Goal: Task Accomplishment & Management: Complete application form

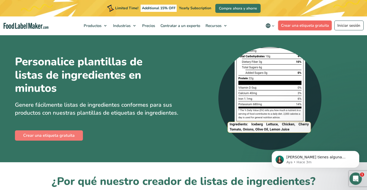
click at [306, 23] on link "Crear una etiqueta gratuita" at bounding box center [305, 26] width 54 height 10
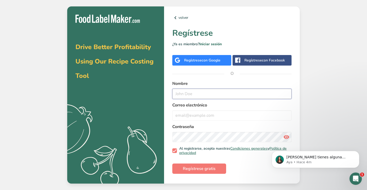
click at [208, 96] on input "text" at bounding box center [231, 94] width 119 height 10
type input "S"
type input "s"
type input "Shaketree"
click at [202, 115] on input "email" at bounding box center [231, 116] width 119 height 10
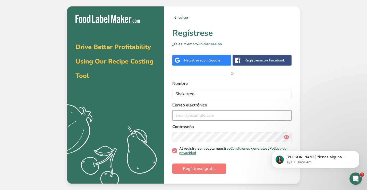
click at [202, 115] on input "email" at bounding box center [231, 116] width 119 height 10
type input "contacto@shaketree.net"
click at [198, 169] on span "Regístrese gratis" at bounding box center [199, 169] width 33 height 6
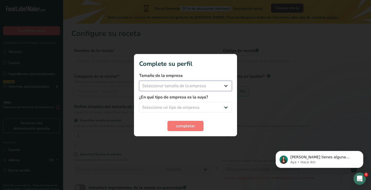
click at [175, 86] on select "Seleccionar tamaño de la empresa Menos de 10 empleados De 10 a 50 empleados De …" at bounding box center [185, 86] width 93 height 10
select select "1"
click at [139, 81] on select "Seleccionar tamaño de la empresa Menos de 10 empleados De 10 a 50 empleados De …" at bounding box center [185, 86] width 93 height 10
click at [171, 108] on select "Seleccione un tipo de empresa Fabricante de alimentos envasados Restaurante y c…" at bounding box center [185, 108] width 93 height 10
select select "8"
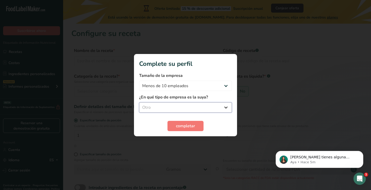
click at [139, 103] on select "Seleccione un tipo de empresa Fabricante de alimentos envasados Restaurante y c…" at bounding box center [185, 108] width 93 height 10
click at [180, 124] on span "completar" at bounding box center [185, 126] width 19 height 6
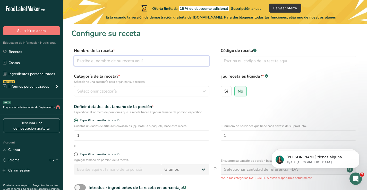
click at [115, 63] on input "text" at bounding box center [142, 61] width 136 height 10
type input "P"
type input "Harina de plátano Hawaiano Orgánico"
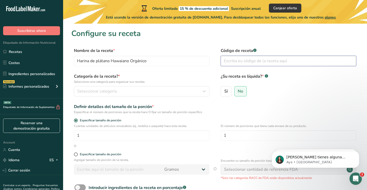
click at [235, 60] on input "text" at bounding box center [289, 61] width 136 height 10
type input "070124"
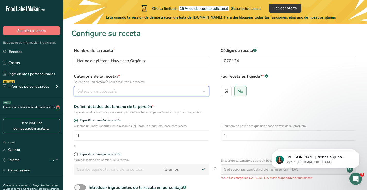
click at [119, 90] on div "Seleccionar categoría" at bounding box center [140, 91] width 126 height 6
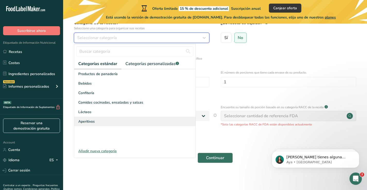
scroll to position [54, 0]
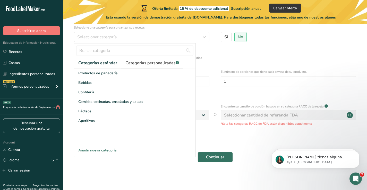
click at [158, 63] on span "Categorías personalizadas .a-a{fill:#347362;}.b-a{fill:#fff;}" at bounding box center [153, 63] width 54 height 6
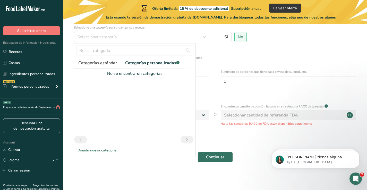
click at [101, 64] on span "Categorías estándar" at bounding box center [97, 63] width 39 height 6
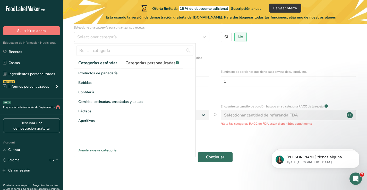
click at [135, 64] on span "Categorías personalizadas .a-a{fill:#347362;}.b-a{fill:#fff;}" at bounding box center [153, 63] width 54 height 6
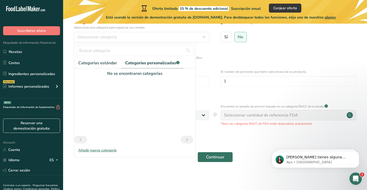
click at [96, 151] on div "Añadir nueva categoría" at bounding box center [134, 150] width 121 height 5
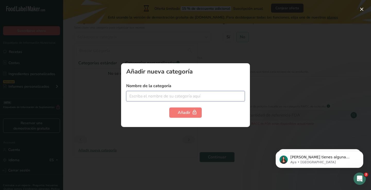
click at [164, 96] on input "text" at bounding box center [185, 96] width 119 height 10
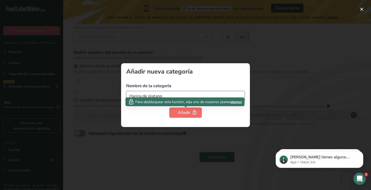
type input "Harina de platano"
click at [177, 114] on button "Añadir" at bounding box center [185, 113] width 32 height 10
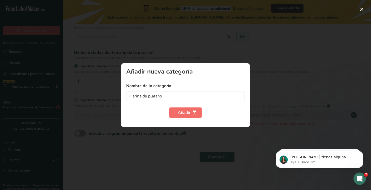
click at [177, 114] on button "Añadir" at bounding box center [185, 113] width 32 height 10
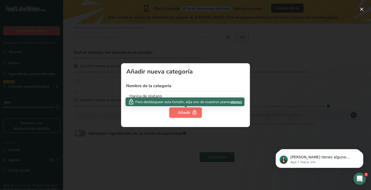
click at [181, 113] on div "Añadir" at bounding box center [185, 113] width 15 height 6
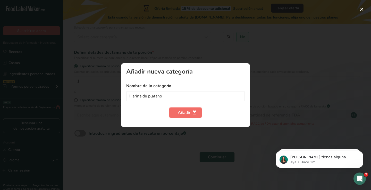
click at [183, 113] on div "Añadir" at bounding box center [185, 113] width 15 height 6
click at [289, 76] on div at bounding box center [185, 95] width 371 height 190
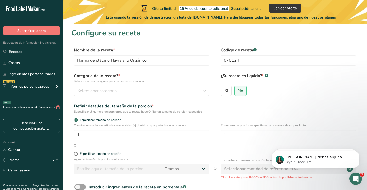
scroll to position [0, 0]
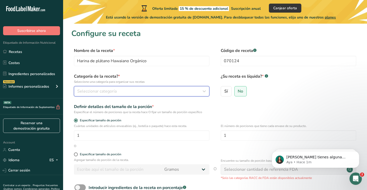
click at [104, 92] on span "Seleccionar categoría" at bounding box center [96, 91] width 39 height 6
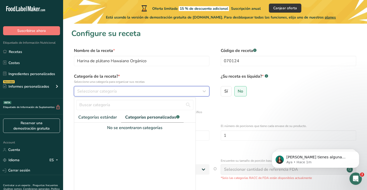
click at [103, 90] on span "Seleccionar categoría" at bounding box center [96, 91] width 39 height 6
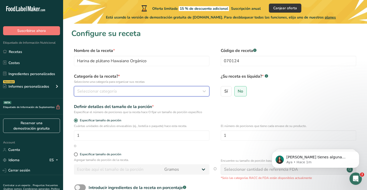
click at [98, 90] on span "Seleccionar categoría" at bounding box center [96, 91] width 39 height 6
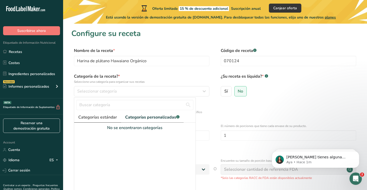
click at [101, 121] on link "Categorías estándar" at bounding box center [97, 117] width 47 height 11
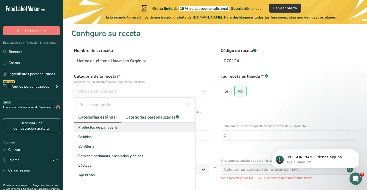
click at [103, 127] on span "Productos de panadería" at bounding box center [97, 127] width 39 height 5
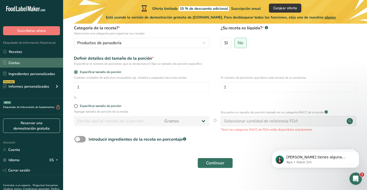
scroll to position [52, 0]
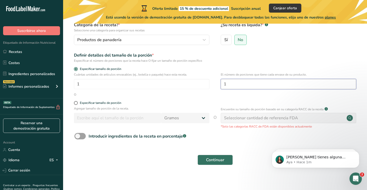
click at [256, 82] on input "1" at bounding box center [289, 84] width 136 height 10
type input "1"
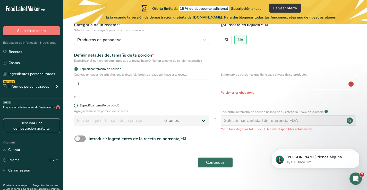
click at [76, 106] on span at bounding box center [76, 106] width 4 height 4
click at [76, 106] on input "Especificar tamaño de porción" at bounding box center [75, 105] width 3 height 3
radio input "true"
radio input "false"
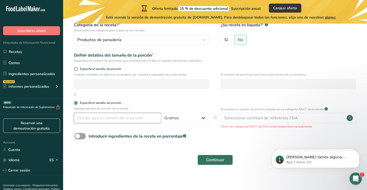
click at [88, 118] on input "number" at bounding box center [117, 118] width 87 height 10
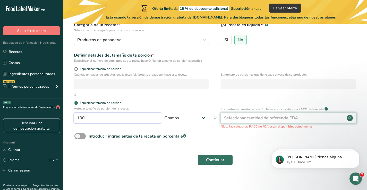
type input "100"
click at [243, 118] on div "Seleccionar cantidad de referencia FDA" at bounding box center [261, 118] width 74 height 6
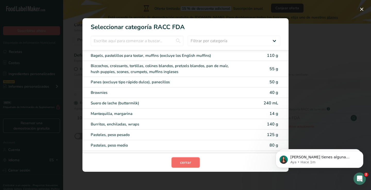
click at [186, 164] on span "cerrar" at bounding box center [185, 163] width 11 height 6
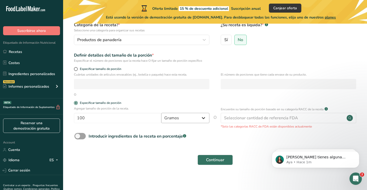
scroll to position [0, 0]
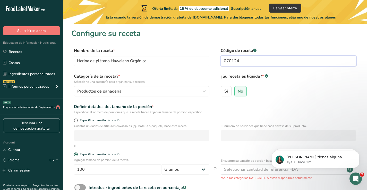
click at [245, 62] on input "070124" at bounding box center [289, 61] width 136 height 10
type input "0701241999"
click at [241, 91] on span "No" at bounding box center [240, 91] width 5 height 5
click at [238, 91] on input "No" at bounding box center [236, 91] width 3 height 3
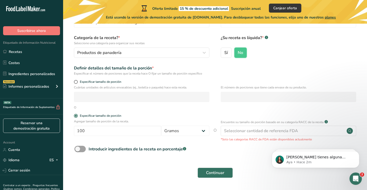
scroll to position [52, 0]
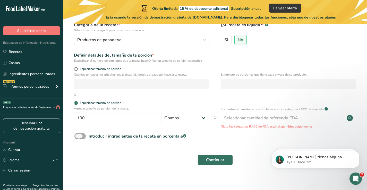
click at [83, 136] on span at bounding box center [79, 136] width 11 height 6
click at [78, 136] on input "Introducir ingredientes de la receta en porcentaje .a-a{fill:#347362;}.b-a{fill…" at bounding box center [75, 136] width 3 height 3
click at [83, 136] on span at bounding box center [79, 136] width 11 height 6
click at [78, 136] on input "Introducir ingredientes de la receta en porcentaje .a-a{fill:#347362;}.b-a{fill…" at bounding box center [75, 136] width 3 height 3
drag, startPoint x: 78, startPoint y: 135, endPoint x: 86, endPoint y: 137, distance: 8.1
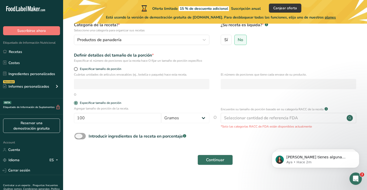
click at [86, 137] on span at bounding box center [79, 136] width 11 height 6
click at [78, 137] on input "Introducir ingredientes de la receta en porcentaje .a-a{fill:#347362;}.b-a{fill…" at bounding box center [75, 136] width 3 height 3
checkbox input "true"
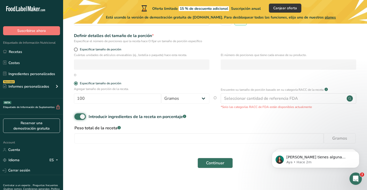
scroll to position [77, 0]
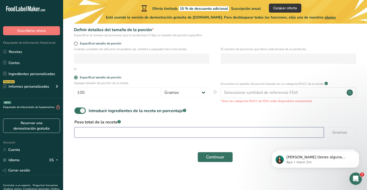
click at [140, 134] on input "number" at bounding box center [199, 133] width 250 height 10
type input "100"
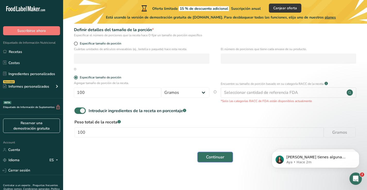
click at [214, 155] on span "Continuar" at bounding box center [215, 157] width 18 height 6
click at [214, 155] on div "Continuar" at bounding box center [215, 157] width 288 height 16
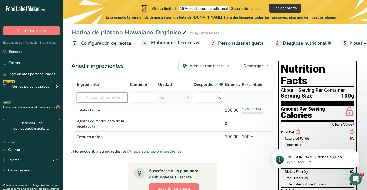
click at [99, 96] on input "text" at bounding box center [102, 98] width 51 height 10
type input "Harina de plátano"
click at [124, 68] on div "Añadir ingredientes Administrar receta Eliminar receta Duplicar receta Escalar …" at bounding box center [172, 66] width 202 height 10
click at [113, 97] on input "text" at bounding box center [102, 98] width 51 height 10
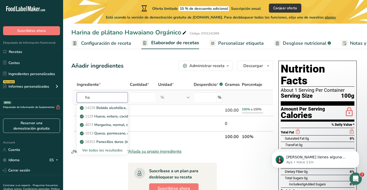
type input "h"
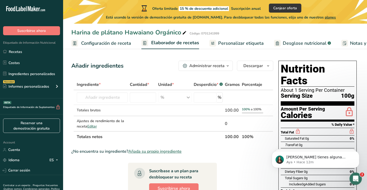
click at [214, 67] on div "Administrar receta" at bounding box center [206, 66] width 35 height 6
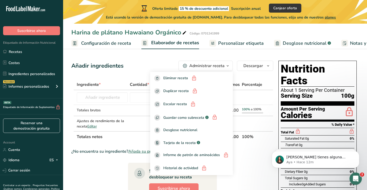
click at [108, 54] on section "Añadir ingredientes Administrar receta Eliminar receta Duplicar receta Escalar …" at bounding box center [215, 174] width 304 height 246
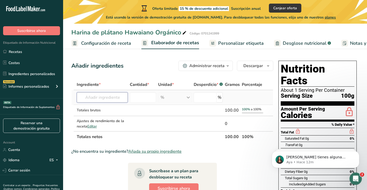
click at [93, 96] on input "text" at bounding box center [102, 98] width 51 height 10
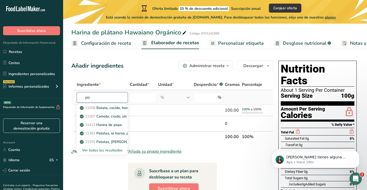
type input "p"
type input "h"
type input "platano"
click at [111, 107] on p "9543 Plátanos, verdes, hervidos" at bounding box center [109, 107] width 57 height 5
type input "Plantains, green, boiled"
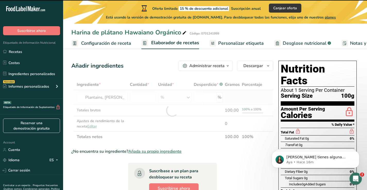
type input "0"
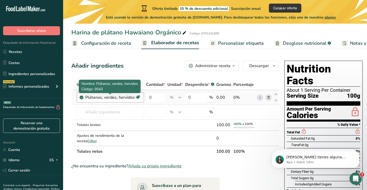
click at [117, 97] on div "Plátanos, verdes, hervidos" at bounding box center [109, 98] width 49 height 6
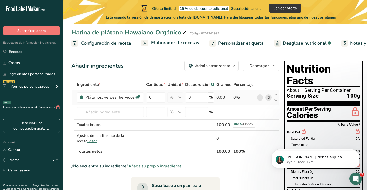
click at [267, 99] on icon at bounding box center [269, 97] width 4 height 5
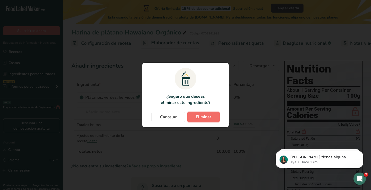
click at [201, 119] on span "Eliminar" at bounding box center [203, 117] width 15 height 6
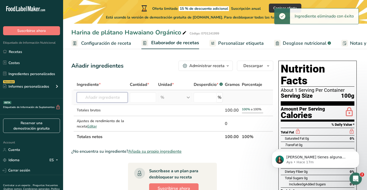
click at [106, 96] on input "text" at bounding box center [102, 98] width 51 height 10
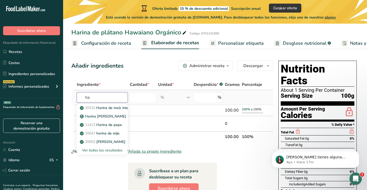
type input "h"
type input "plata"
click at [105, 119] on p "9542 Plátanos, verdes, crudos" at bounding box center [108, 116] width 54 height 5
type input "Plantains, green, raw"
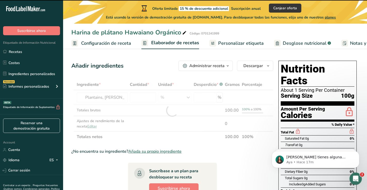
type input "0"
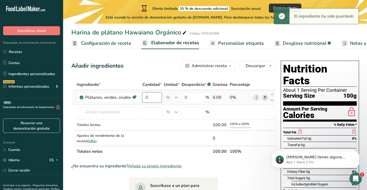
click at [153, 96] on input "0" at bounding box center [152, 98] width 19 height 10
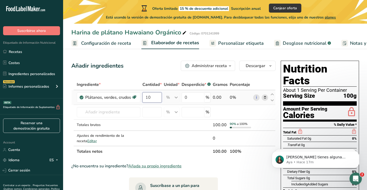
type input "1"
type input "0"
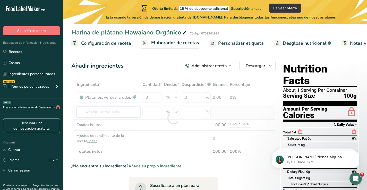
click at [119, 112] on div "Ingrediente * Cantidad * Unidad * Desperdicio * .a-a{fill:#347362;}.b-a{fill:#f…" at bounding box center [173, 118] width 204 height 78
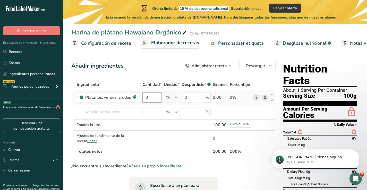
click at [157, 97] on input "0" at bounding box center [152, 98] width 19 height 10
type input "10"
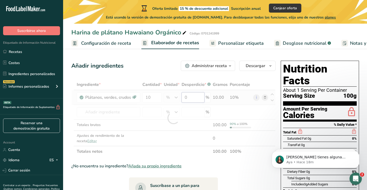
click at [187, 97] on div "Ingrediente * Cantidad * Unidad * Desperdicio * .a-a{fill:#347362;}.b-a{fill:#f…" at bounding box center [173, 118] width 204 height 78
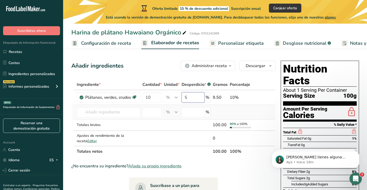
type input "5"
click at [251, 62] on button "Descargar" at bounding box center [257, 66] width 36 height 10
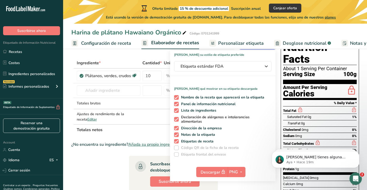
scroll to position [52, 0]
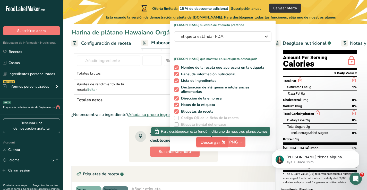
click at [209, 143] on span "Descargar" at bounding box center [214, 142] width 26 height 6
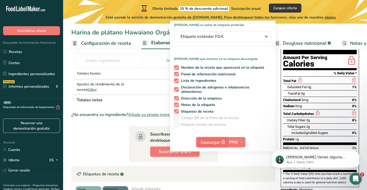
click at [210, 143] on span "Descargar" at bounding box center [214, 142] width 26 height 6
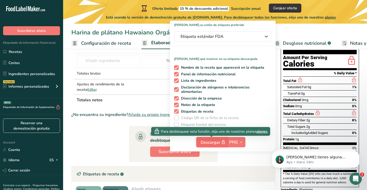
click at [210, 143] on span "Descargar" at bounding box center [214, 142] width 26 height 6
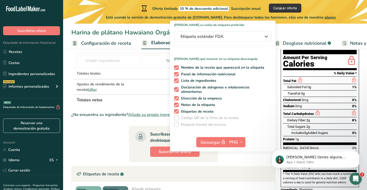
click at [89, 134] on section "Ingrediente * Cantidad * Unidad * Desperdicio * .a-a{fill:#347362;}.b-a{fill:#f…" at bounding box center [173, 141] width 204 height 226
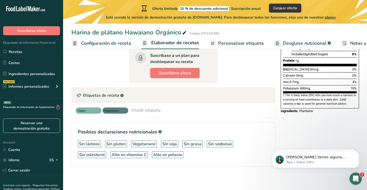
scroll to position [132, 0]
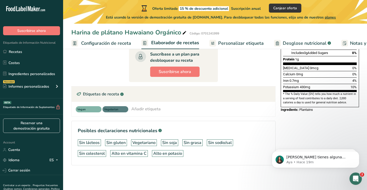
click at [146, 108] on div "Añadir etiqueta" at bounding box center [145, 109] width 29 height 6
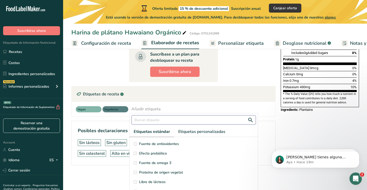
click at [145, 119] on input "text" at bounding box center [194, 120] width 124 height 9
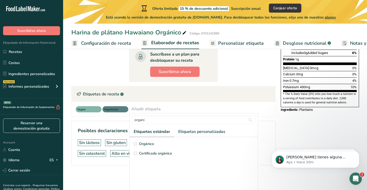
click at [147, 153] on span "Certificado orgánico" at bounding box center [155, 153] width 33 height 5
click at [146, 144] on span "Orgánico" at bounding box center [146, 144] width 15 height 5
click at [148, 143] on span "Orgánico" at bounding box center [146, 144] width 15 height 5
drag, startPoint x: 148, startPoint y: 154, endPoint x: 131, endPoint y: 148, distance: 18.6
click at [148, 154] on span "Certificado orgánico" at bounding box center [155, 153] width 33 height 5
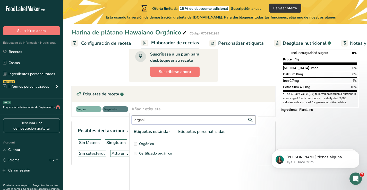
click at [160, 123] on input "organi" at bounding box center [194, 120] width 124 height 9
type input "orgánico"
click at [138, 144] on label "Orgánico" at bounding box center [194, 144] width 120 height 5
click at [149, 145] on span "Orgánico" at bounding box center [146, 144] width 15 height 5
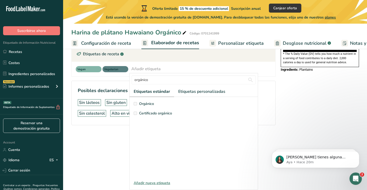
click at [146, 104] on span "Orgánico" at bounding box center [146, 103] width 15 height 5
click at [146, 103] on span "Orgánico" at bounding box center [146, 103] width 15 height 5
click at [136, 115] on label "Certificado orgánico" at bounding box center [194, 113] width 120 height 5
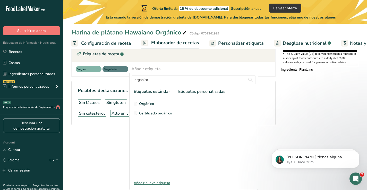
click at [290, 88] on div "Nutrition Facts About 1 Serving Per Container Serving Size 100g Amount Per Serv…" at bounding box center [320, 14] width 82 height 255
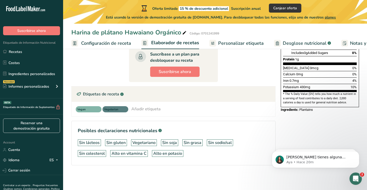
scroll to position [0, 0]
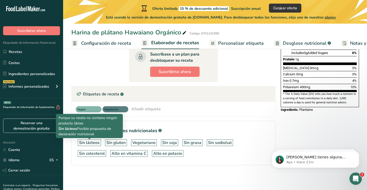
click at [90, 142] on div "Sin lácteos" at bounding box center [89, 143] width 21 height 6
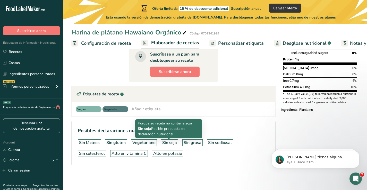
click at [167, 143] on div "Sin soja" at bounding box center [169, 143] width 15 height 6
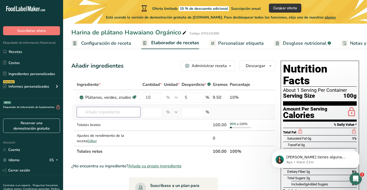
click at [122, 113] on input "text" at bounding box center [109, 112] width 64 height 10
click at [39, 31] on span "Suscribirse ahora" at bounding box center [31, 30] width 29 height 5
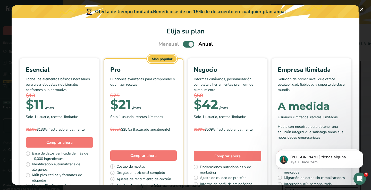
click at [363, 10] on button "Pick Your Pricing Plan Modal" at bounding box center [362, 9] width 8 height 8
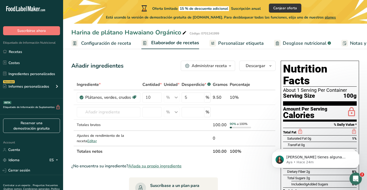
scroll to position [132, 0]
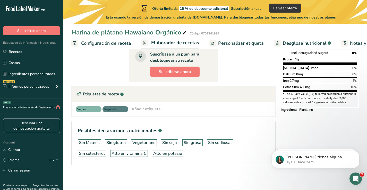
click at [155, 110] on div "Añadir etiqueta" at bounding box center [145, 109] width 29 height 6
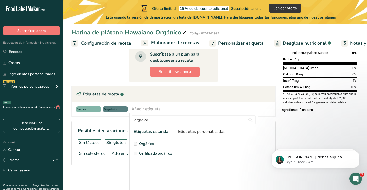
click at [202, 131] on span "Etiquetas personalizadas" at bounding box center [201, 132] width 47 height 6
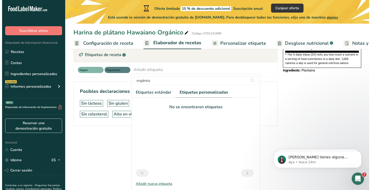
scroll to position [40, 0]
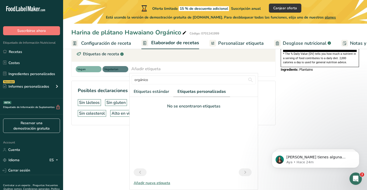
click at [150, 183] on div "Añadir nueva etiqueta" at bounding box center [194, 183] width 128 height 5
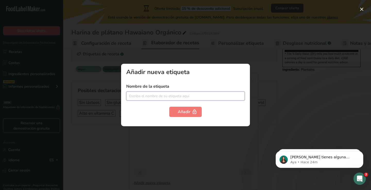
click at [161, 95] on input "text" at bounding box center [185, 96] width 119 height 9
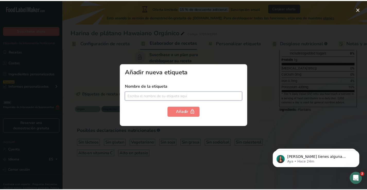
scroll to position [0, 0]
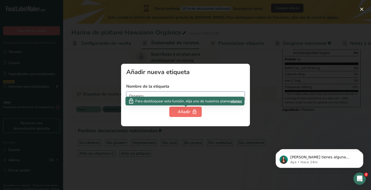
type input "Organico"
click at [181, 110] on div "Añadir" at bounding box center [185, 112] width 15 height 6
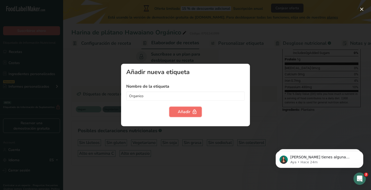
click at [181, 110] on div "Añadir" at bounding box center [185, 112] width 15 height 6
click at [267, 102] on div at bounding box center [185, 95] width 371 height 190
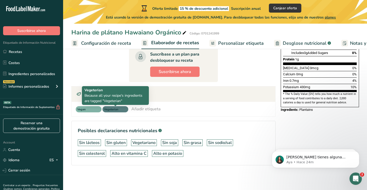
click at [113, 110] on span "Vegeterian" at bounding box center [113, 110] width 18 height 4
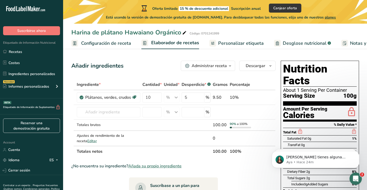
click at [227, 43] on span "Personalizar etiqueta" at bounding box center [241, 43] width 46 height 7
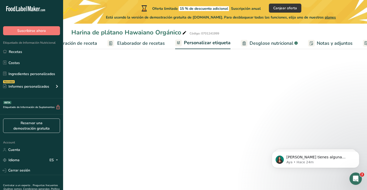
scroll to position [0, 87]
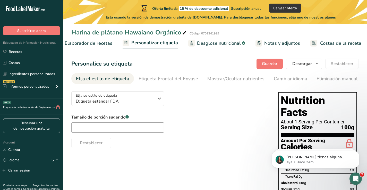
click at [214, 42] on span "Desglose nutricional" at bounding box center [219, 43] width 44 height 7
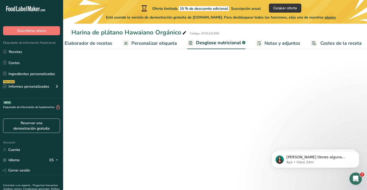
select select "Calories"
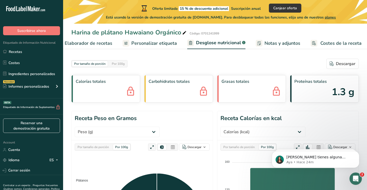
click at [273, 45] on span "Notas y adjuntos" at bounding box center [283, 43] width 36 height 7
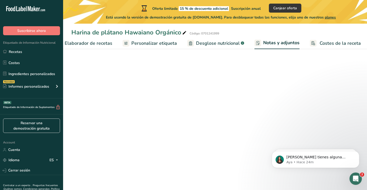
scroll to position [0, 86]
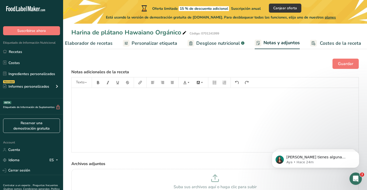
click at [333, 44] on span "Costes de la receta" at bounding box center [340, 43] width 41 height 7
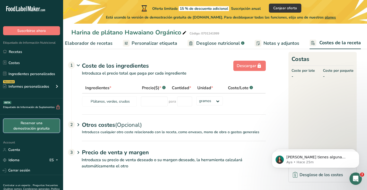
click at [26, 128] on link "Reservar una demostración gratuita" at bounding box center [31, 126] width 57 height 14
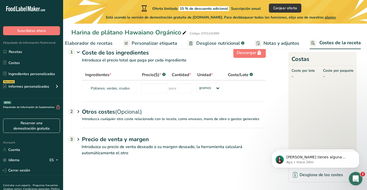
click at [355, 176] on icon "Abrir Intercom Messenger" at bounding box center [355, 178] width 9 height 9
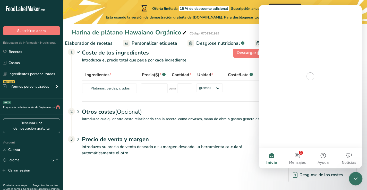
scroll to position [0, 0]
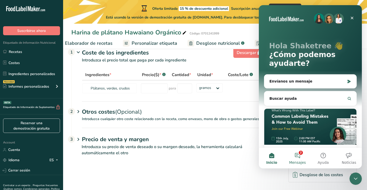
click at [298, 156] on button "2 Mensajes" at bounding box center [298, 158] width 26 height 21
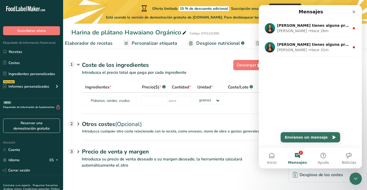
scroll to position [13, 0]
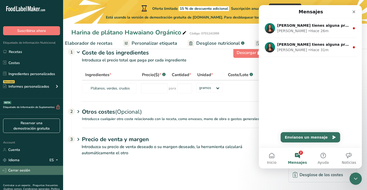
click at [25, 171] on link "Cerrar sesión" at bounding box center [31, 170] width 63 height 9
